Goal: Find contact information: Find contact information

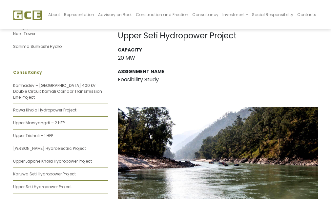
scroll to position [247, 0]
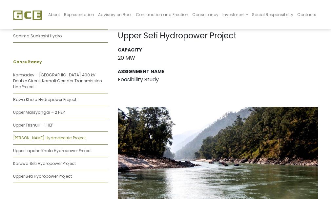
click at [41, 135] on link "[PERSON_NAME] Hydroelectric Project" at bounding box center [49, 138] width 73 height 6
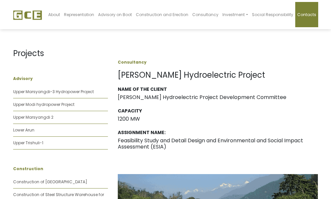
click at [310, 14] on span "Contacts" at bounding box center [307, 15] width 19 height 6
